Goal: Information Seeking & Learning: Compare options

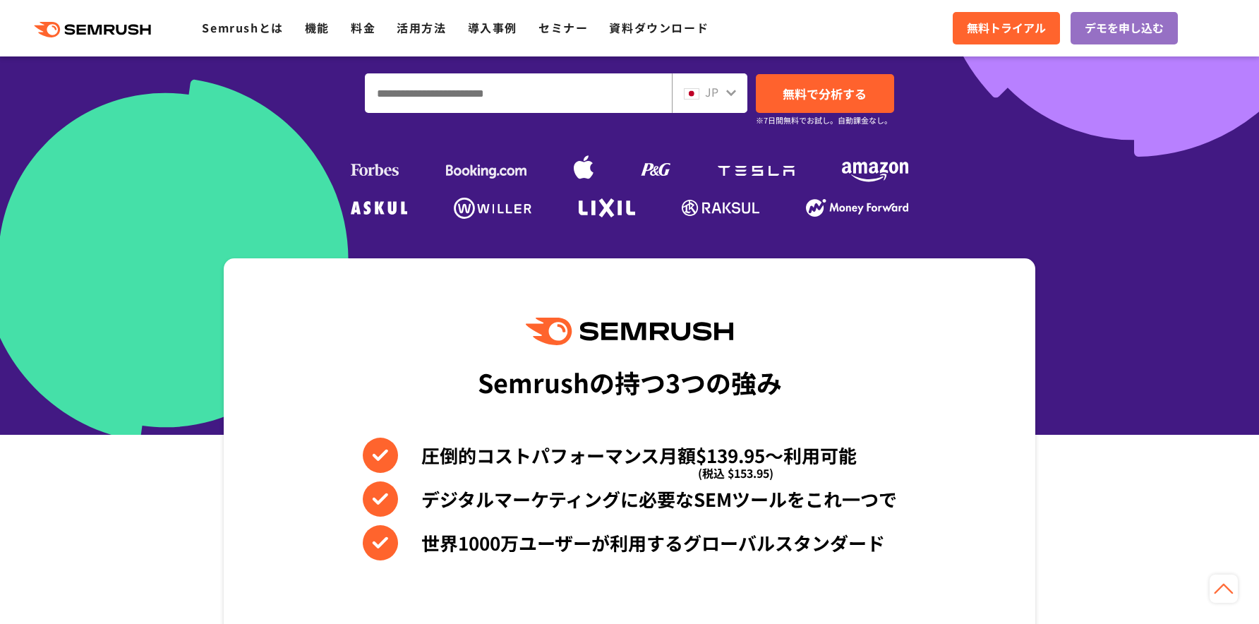
scroll to position [212, 0]
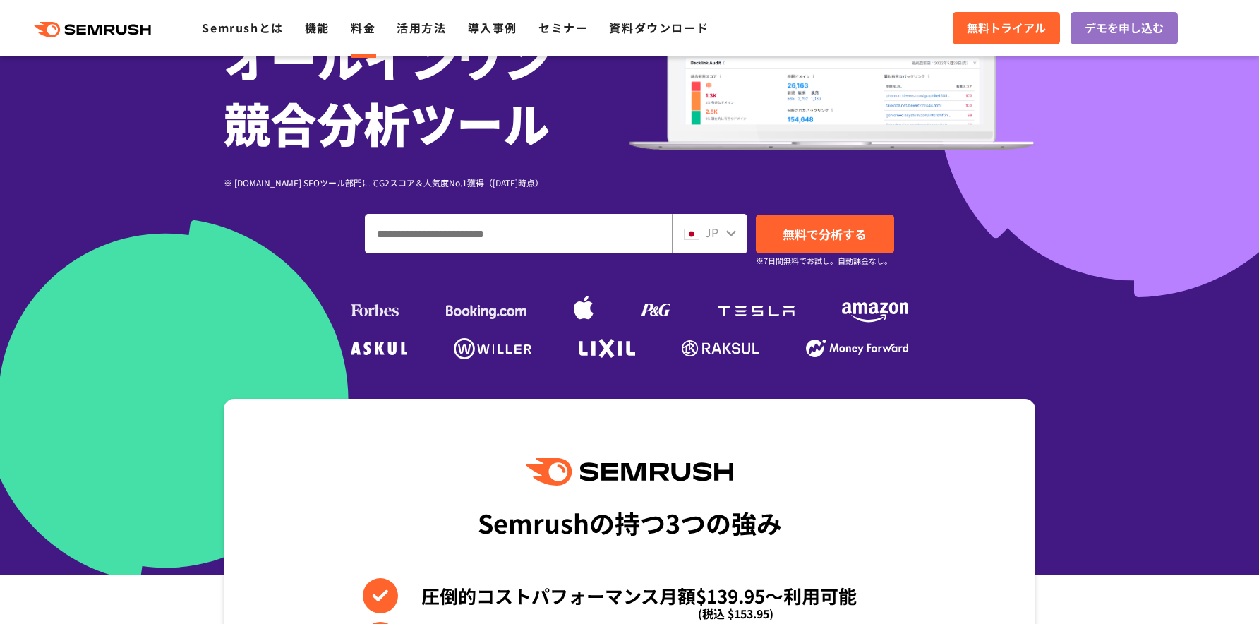
click at [363, 32] on link "料金" at bounding box center [363, 27] width 25 height 17
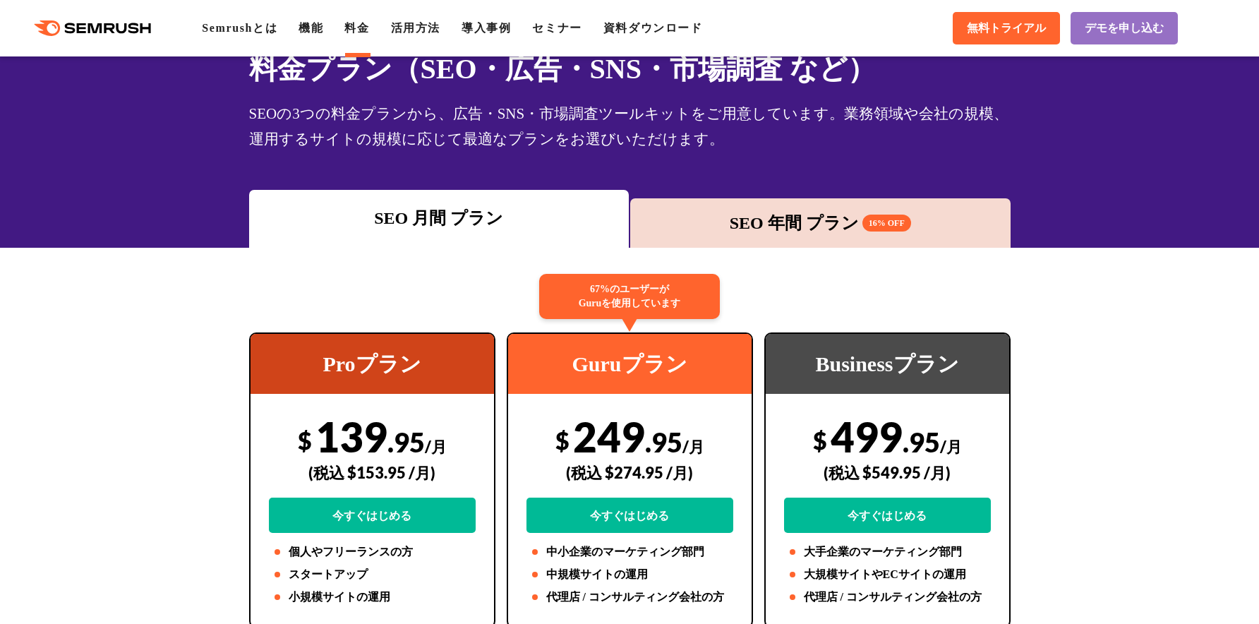
scroll to position [71, 0]
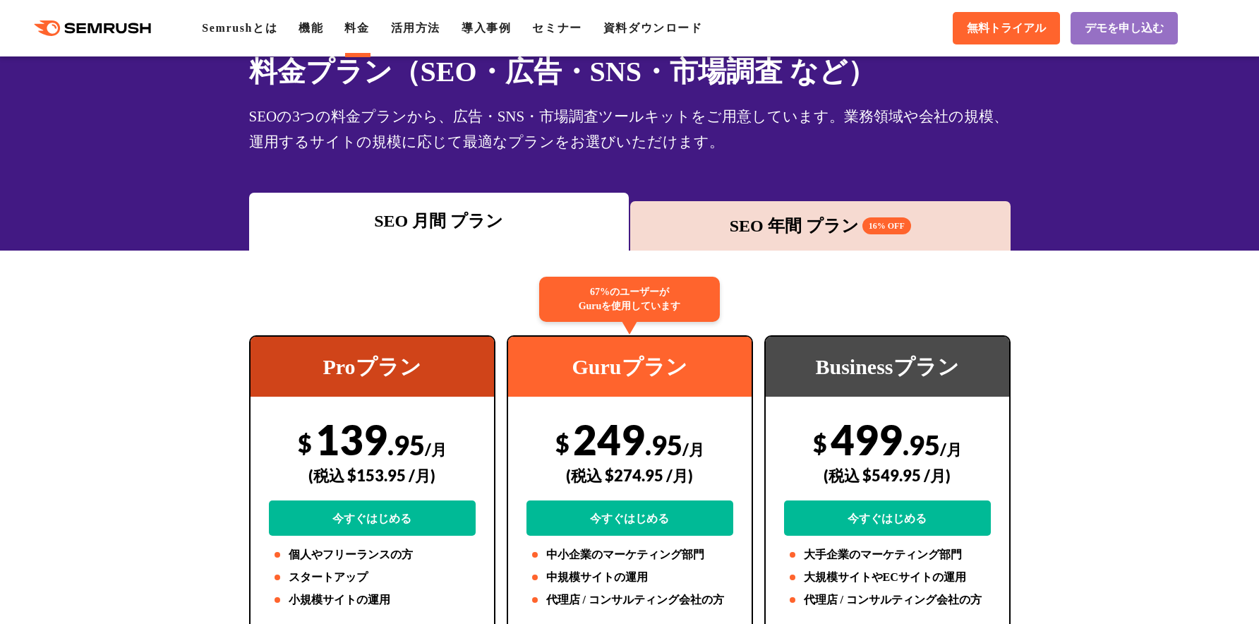
click at [766, 233] on div "SEO 年間 プラン 16% OFF" at bounding box center [820, 225] width 366 height 25
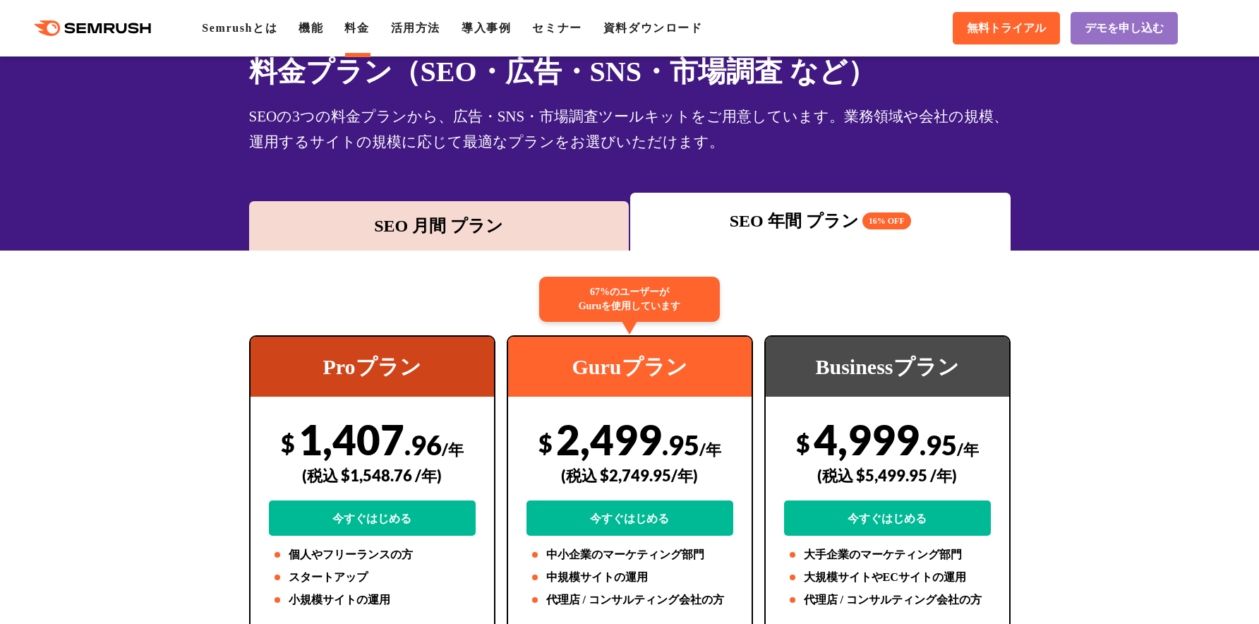
scroll to position [141, 0]
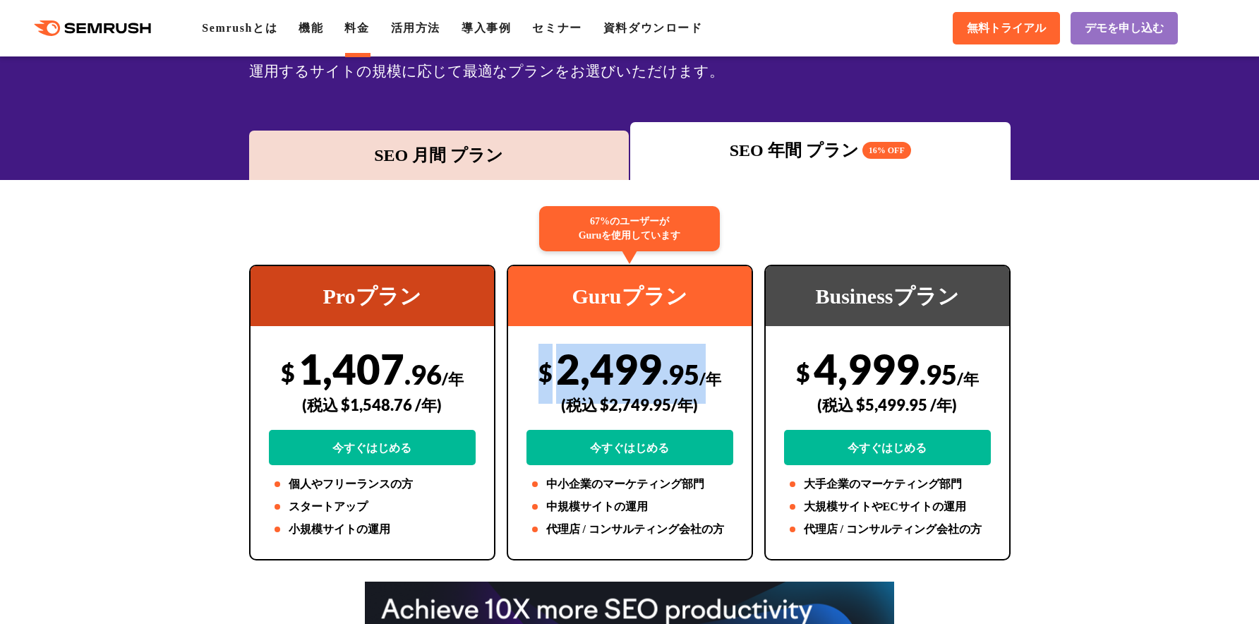
drag, startPoint x: 529, startPoint y: 377, endPoint x: 703, endPoint y: 372, distance: 173.6
click at [703, 372] on div "$ 2,499 .95 /年 (税込 $2,749.95/年) 今すぐはじめる" at bounding box center [629, 404] width 207 height 121
click at [691, 368] on span ".95" at bounding box center [680, 374] width 37 height 32
drag, startPoint x: 538, startPoint y: 368, endPoint x: 700, endPoint y: 370, distance: 161.6
click at [700, 370] on div "$ 2,499 .95 /年 (税込 $2,749.95/年) 今すぐはじめる" at bounding box center [629, 404] width 207 height 121
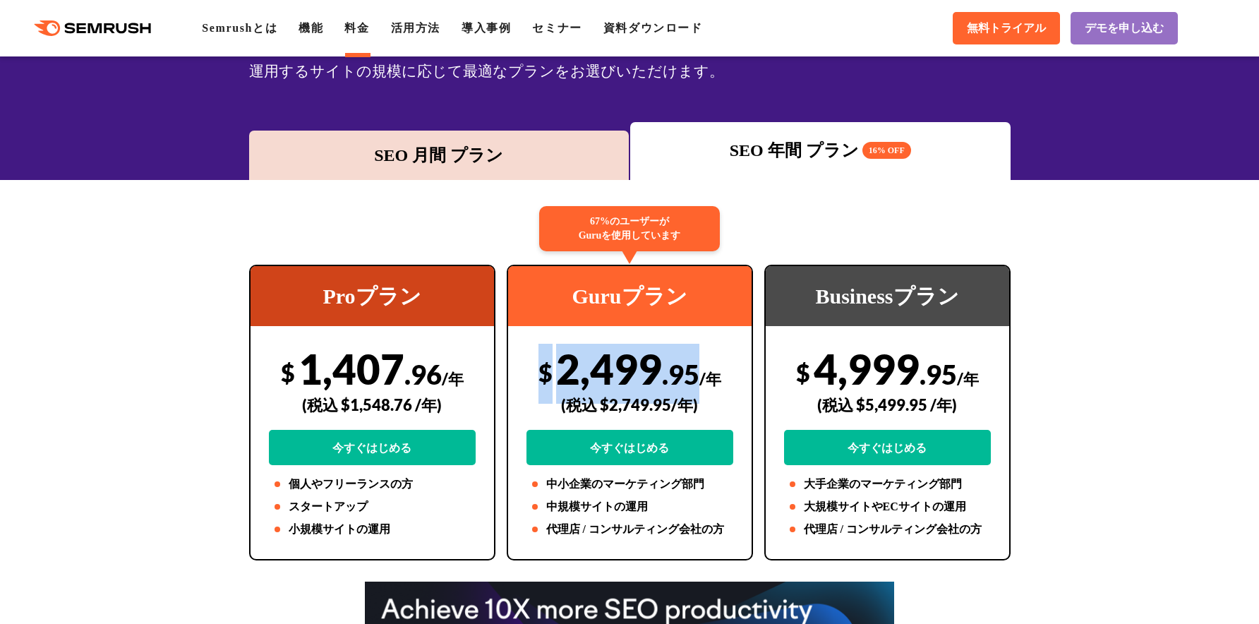
copy div "$ 2,499 .95"
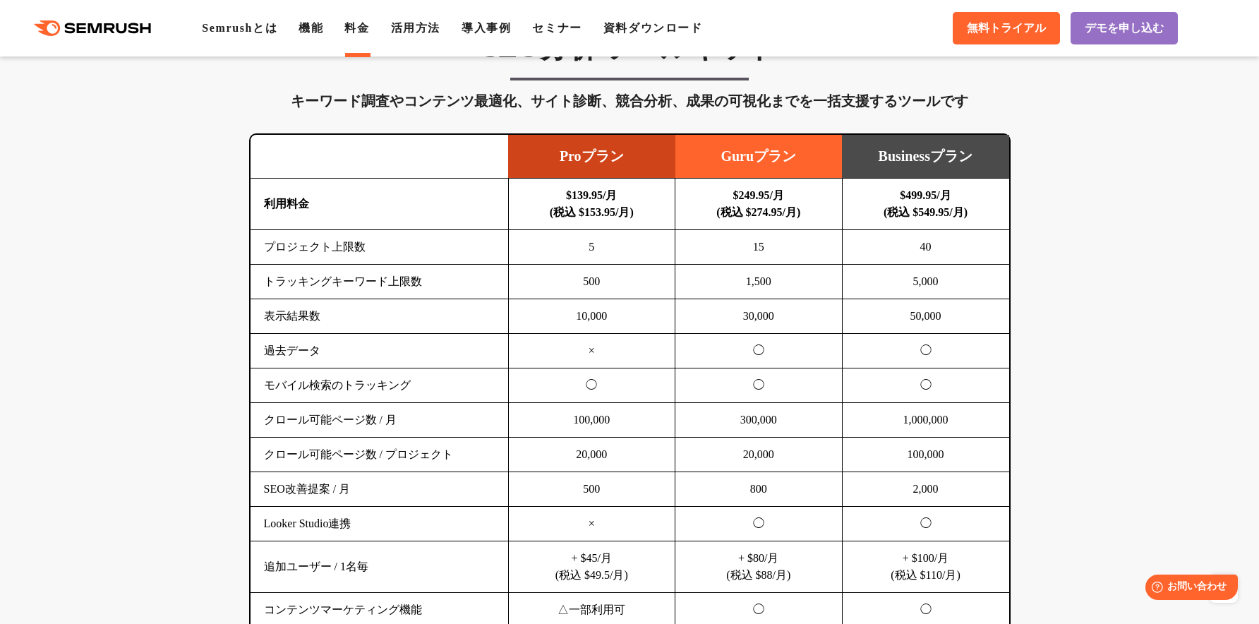
scroll to position [847, 0]
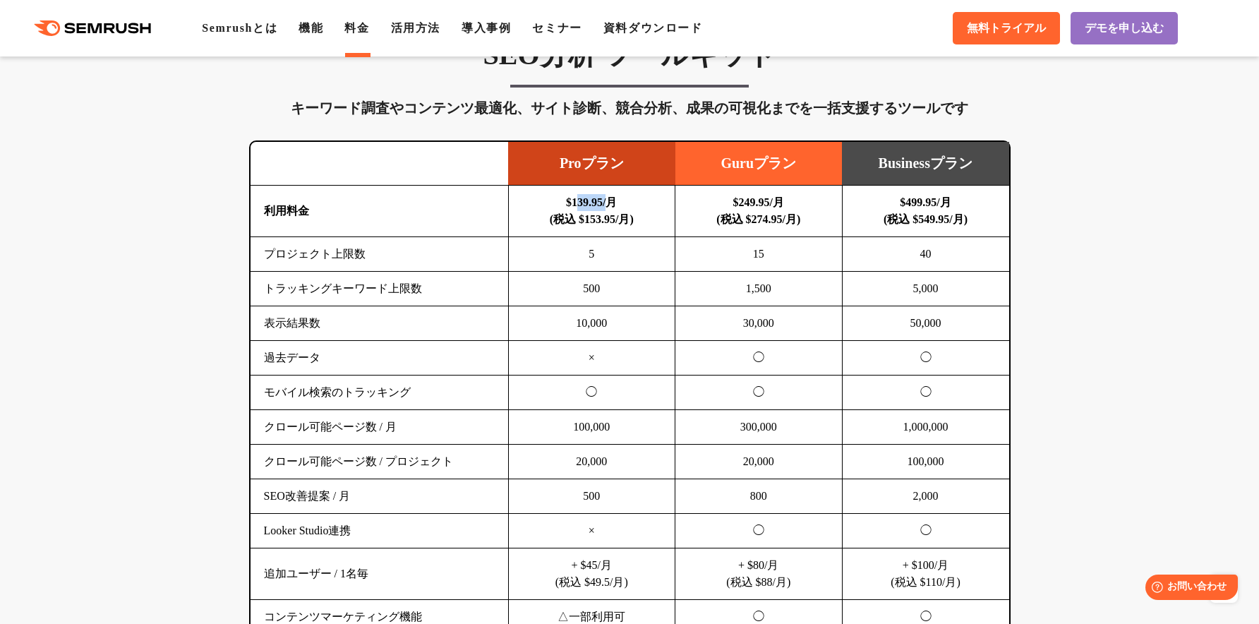
drag, startPoint x: 569, startPoint y: 198, endPoint x: 607, endPoint y: 200, distance: 37.4
click at [607, 200] on b "$139.95/月 (税込 $153.95/月)" at bounding box center [592, 210] width 84 height 29
copy b "139.95"
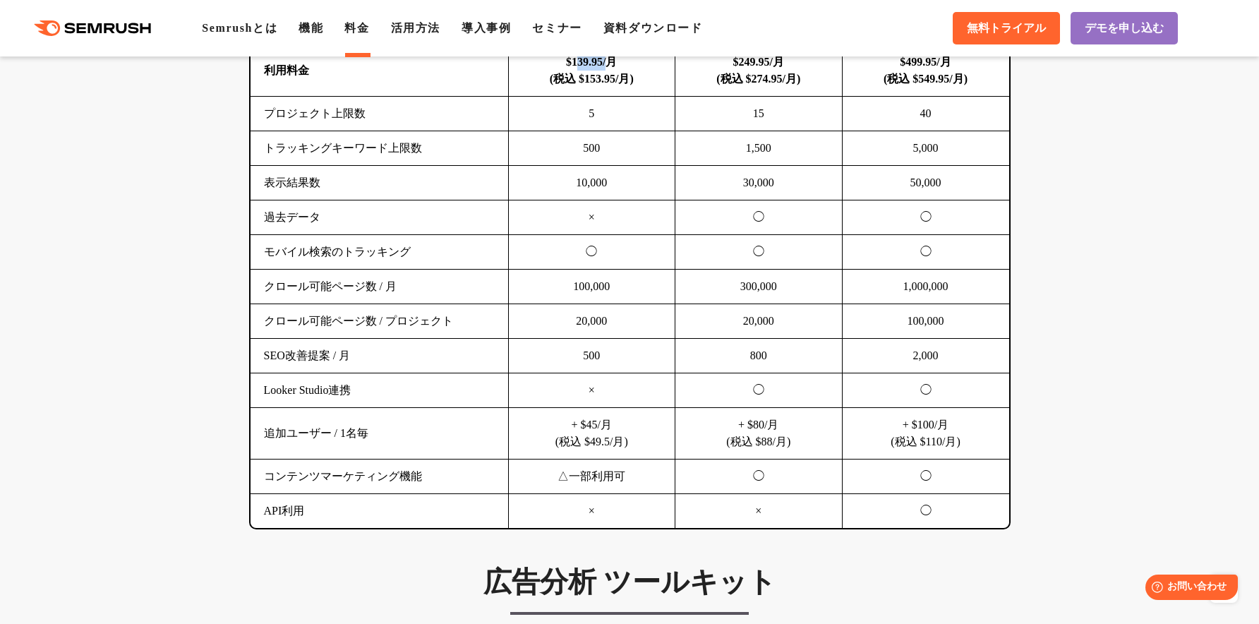
scroll to position [988, 0]
click at [890, 270] on td "1,000,000" at bounding box center [925, 286] width 167 height 35
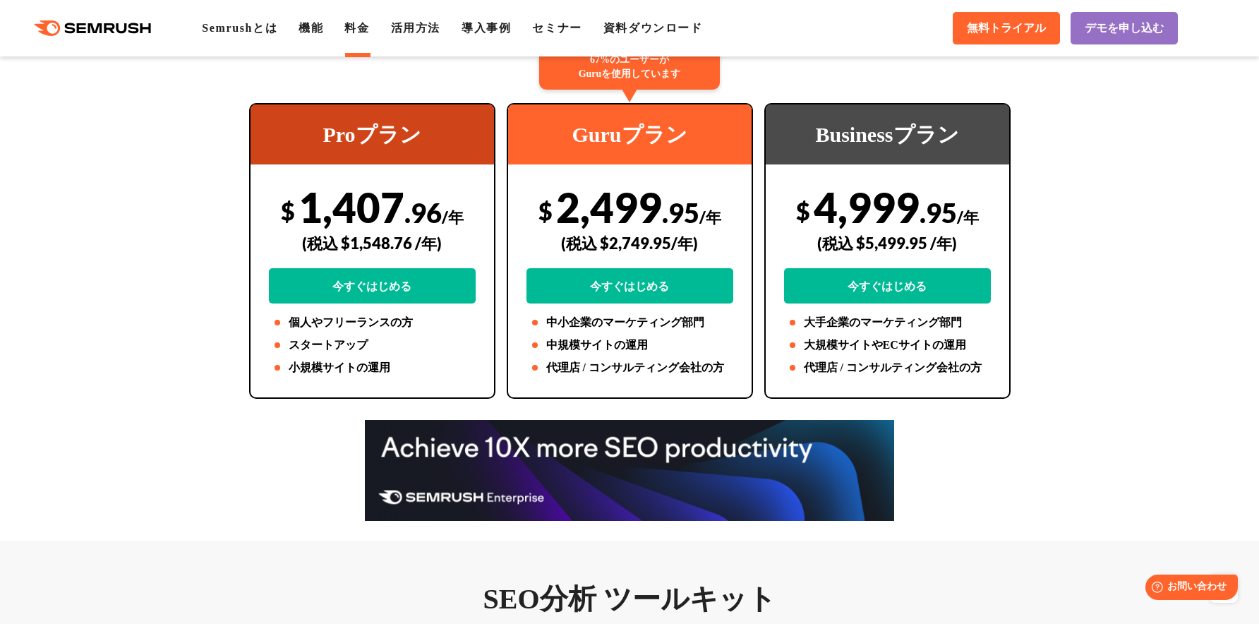
scroll to position [282, 0]
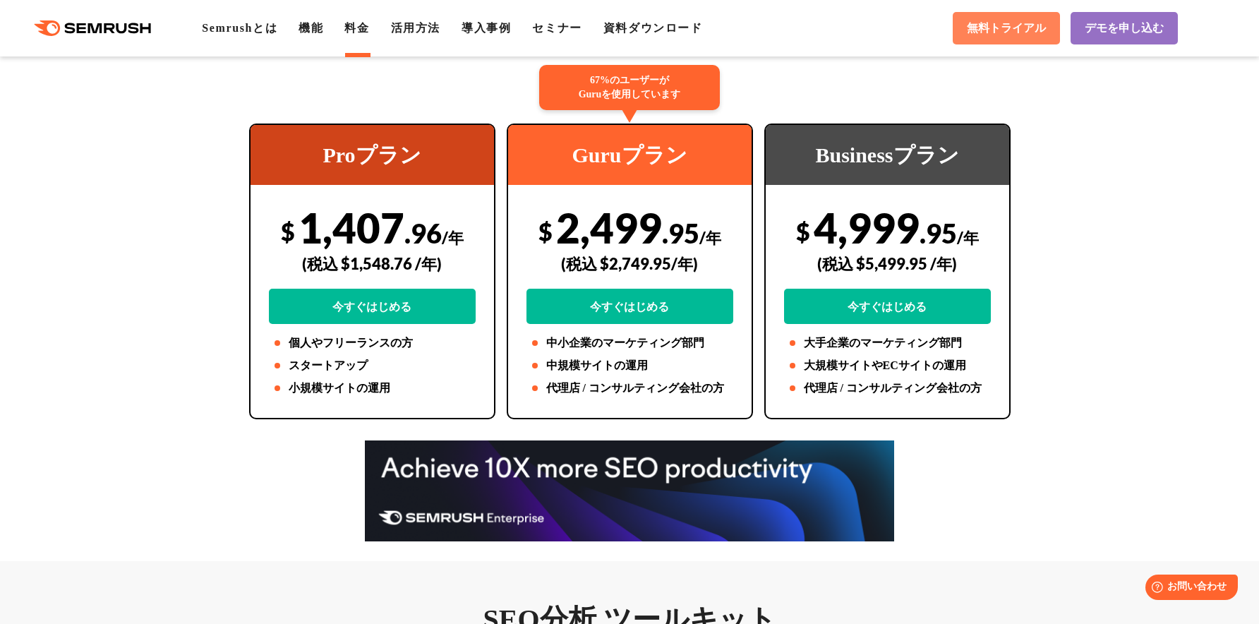
click at [1001, 38] on link "無料トライアル" at bounding box center [1006, 28] width 107 height 32
